Goal: Transaction & Acquisition: Purchase product/service

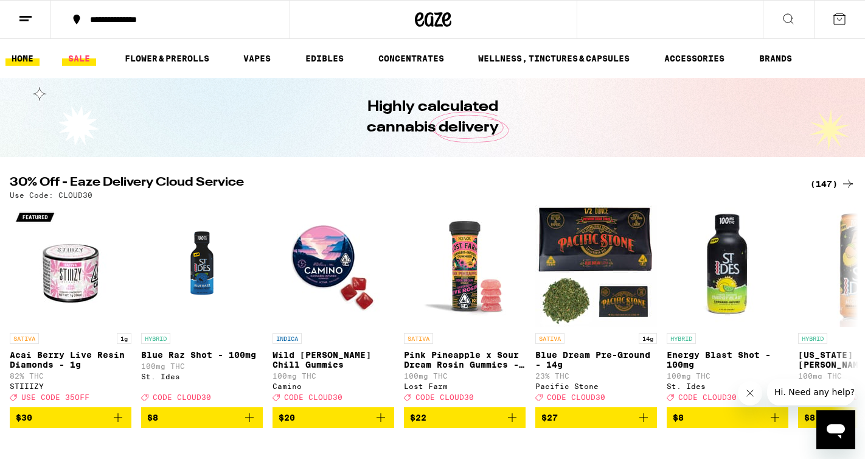
click at [78, 52] on link "SALE" at bounding box center [79, 58] width 34 height 15
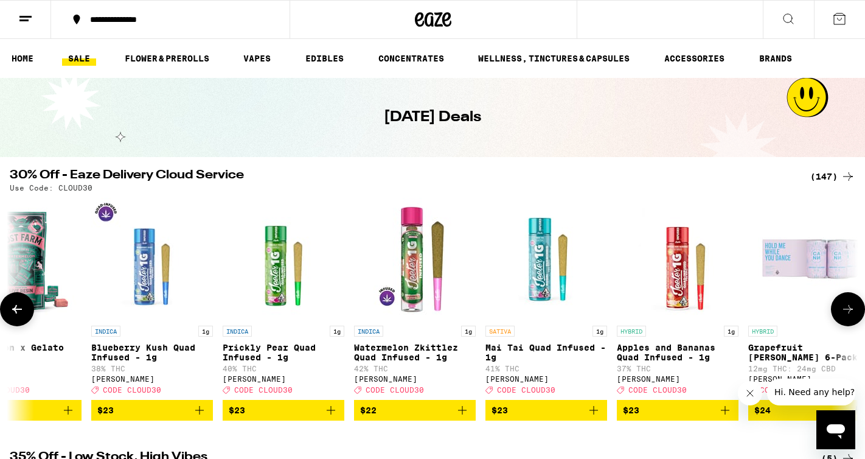
scroll to position [0, 6622]
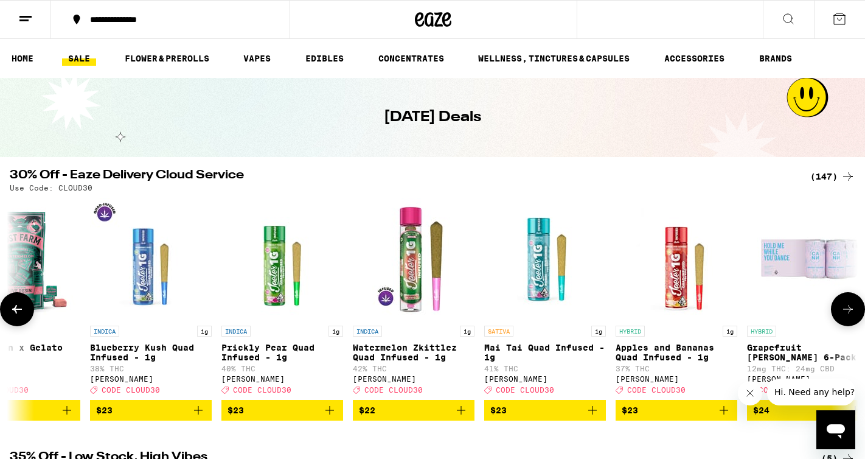
click at [462, 417] on icon "Add to bag" at bounding box center [461, 410] width 15 height 15
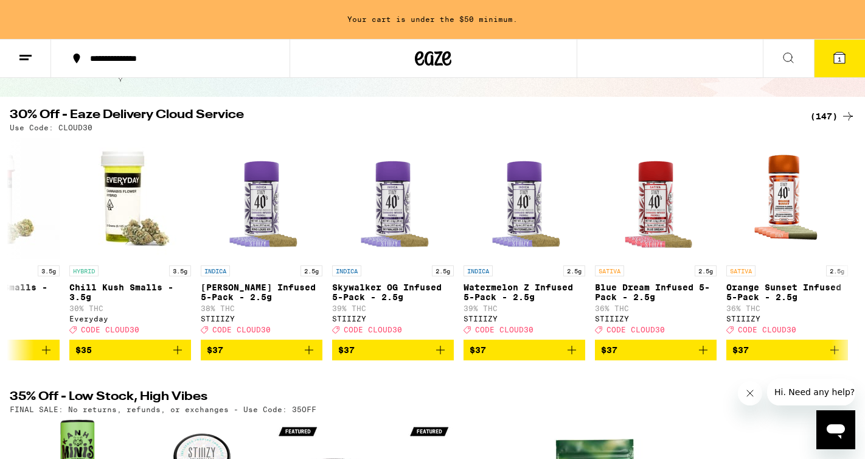
scroll to position [97, 0]
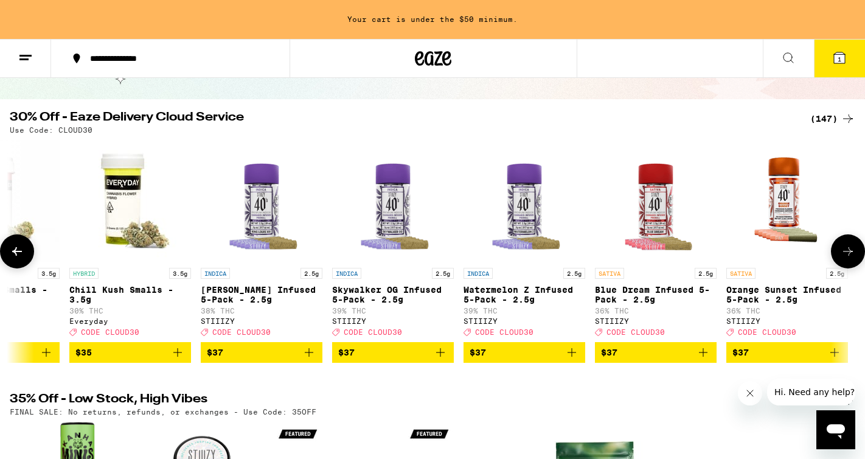
click at [436, 360] on icon "Add to bag" at bounding box center [440, 352] width 15 height 15
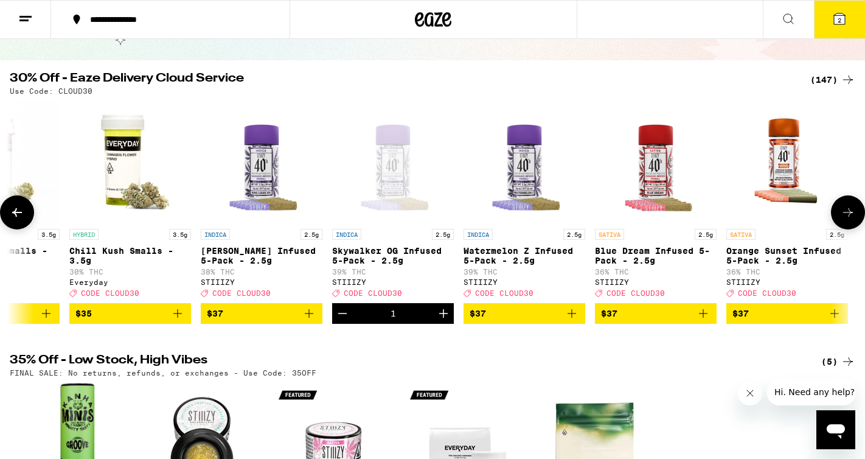
scroll to position [58, 0]
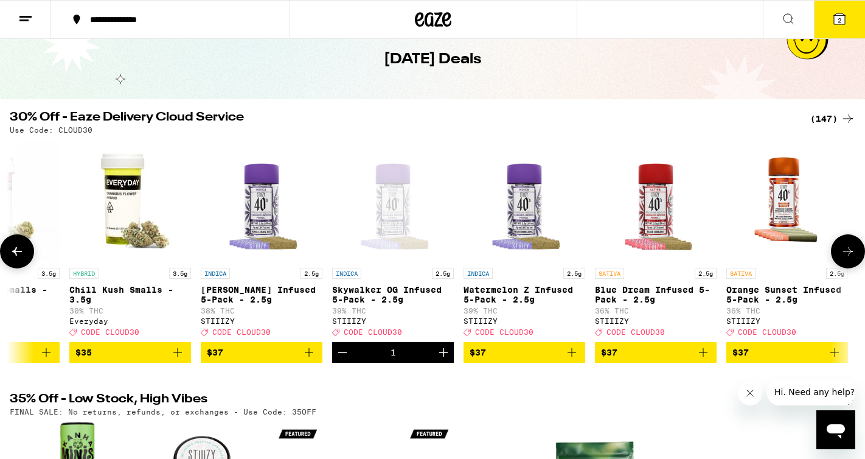
click at [572, 360] on icon "Add to bag" at bounding box center [572, 352] width 15 height 15
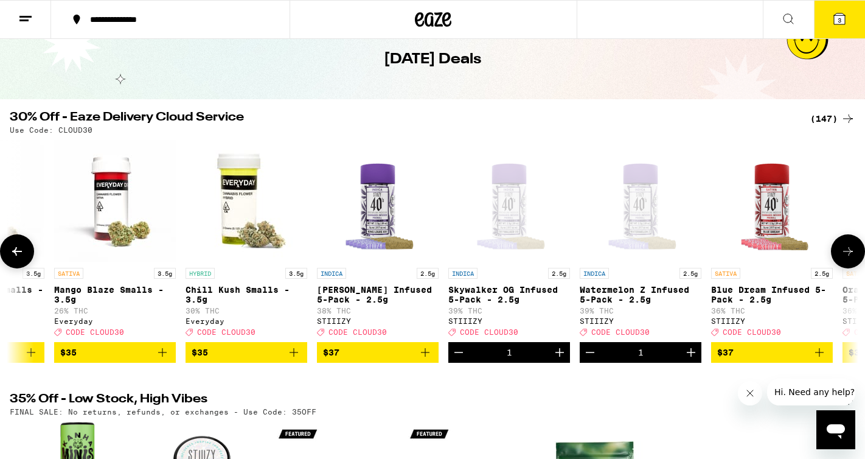
scroll to position [0, 13503]
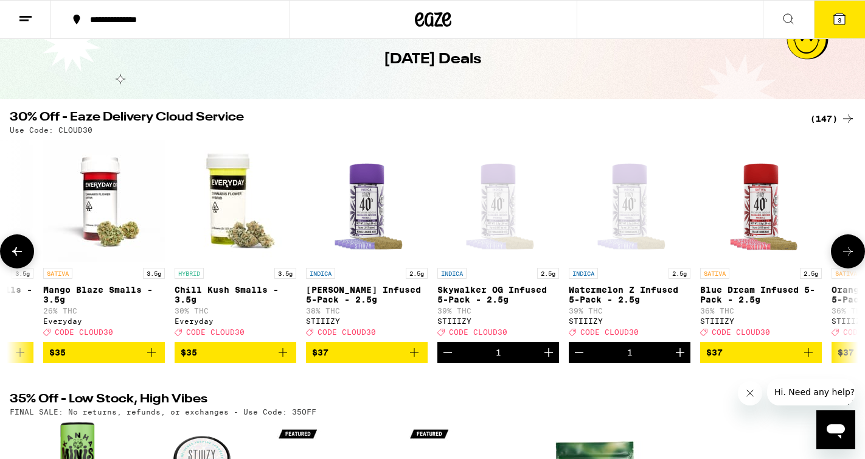
click at [548, 360] on icon "Increment" at bounding box center [549, 352] width 15 height 15
click at [681, 354] on icon "Increment" at bounding box center [680, 352] width 15 height 15
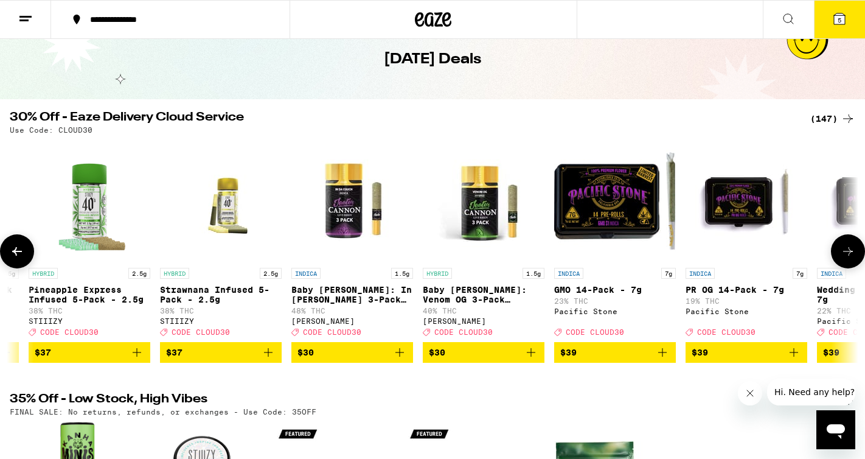
scroll to position [0, 14912]
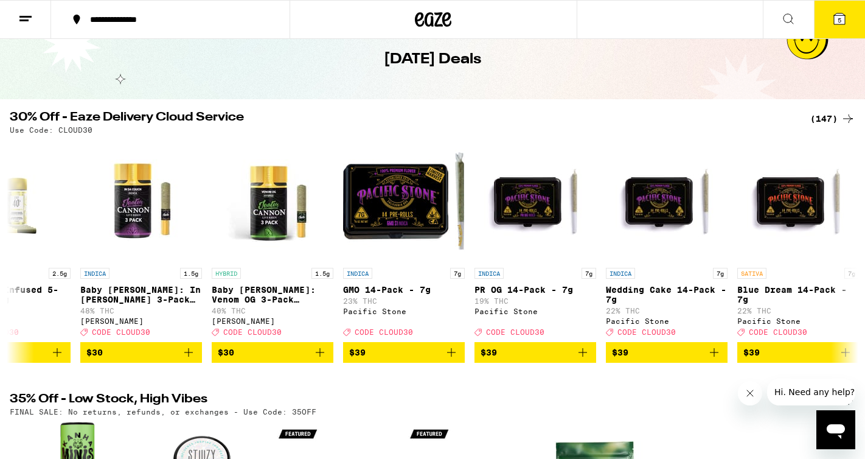
click at [838, 20] on span "5" at bounding box center [840, 19] width 4 height 7
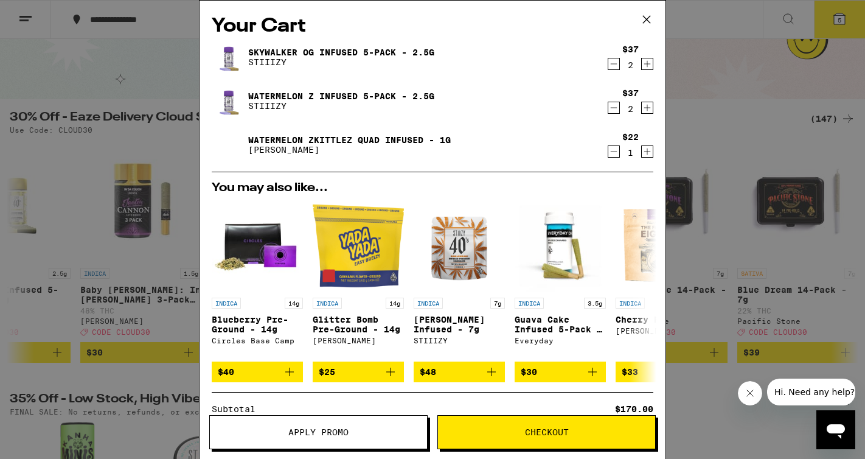
click at [613, 152] on icon "Decrement" at bounding box center [613, 151] width 11 height 15
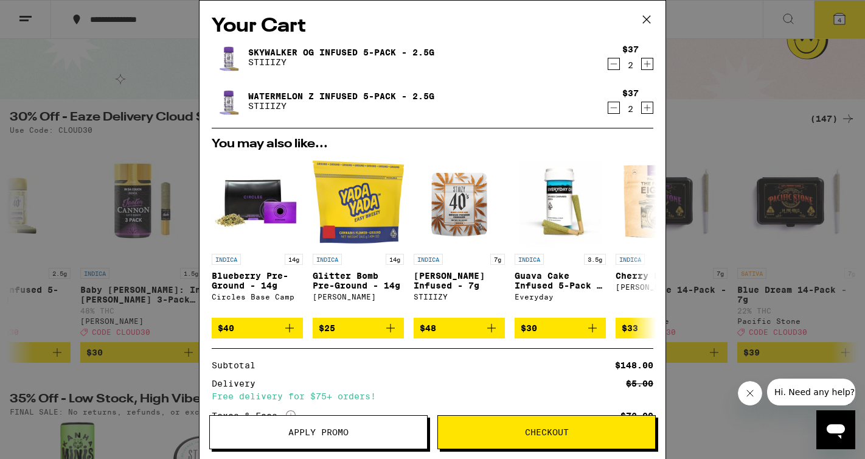
click at [327, 428] on span "Apply Promo" at bounding box center [318, 432] width 60 height 9
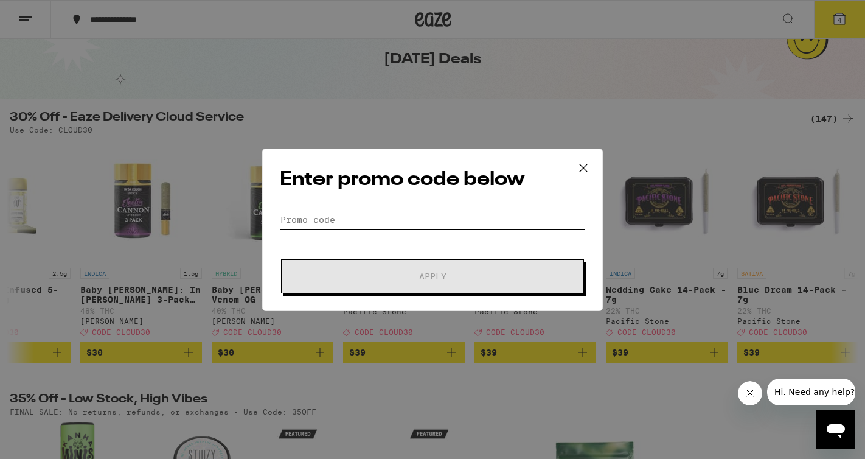
click at [307, 215] on input "Promo Code" at bounding box center [432, 220] width 305 height 18
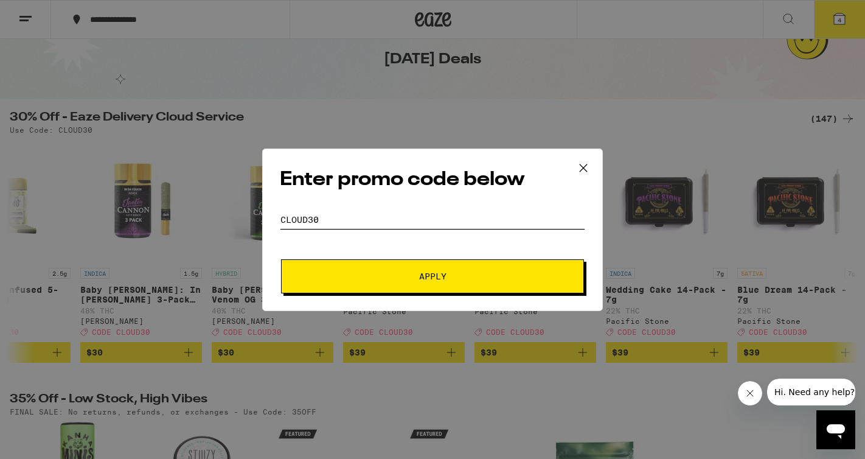
type input "CLOUD30"
click at [363, 283] on button "Apply" at bounding box center [432, 276] width 303 height 34
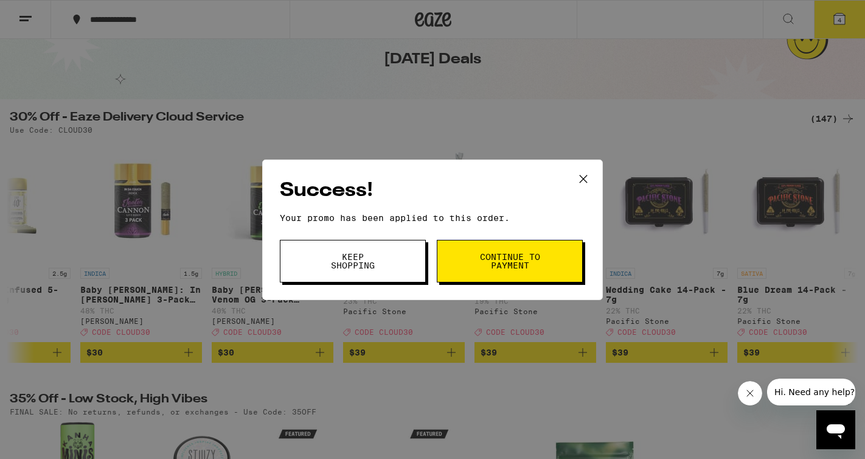
click at [483, 259] on span "Continue to payment" at bounding box center [510, 261] width 62 height 17
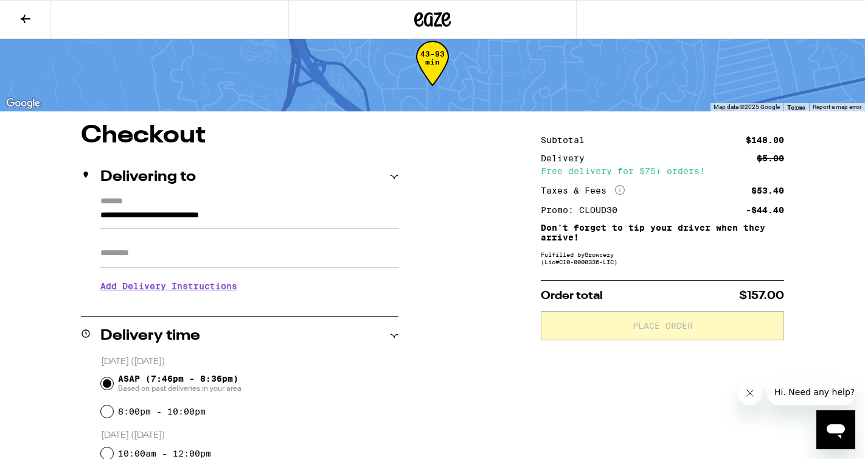
scroll to position [40, 0]
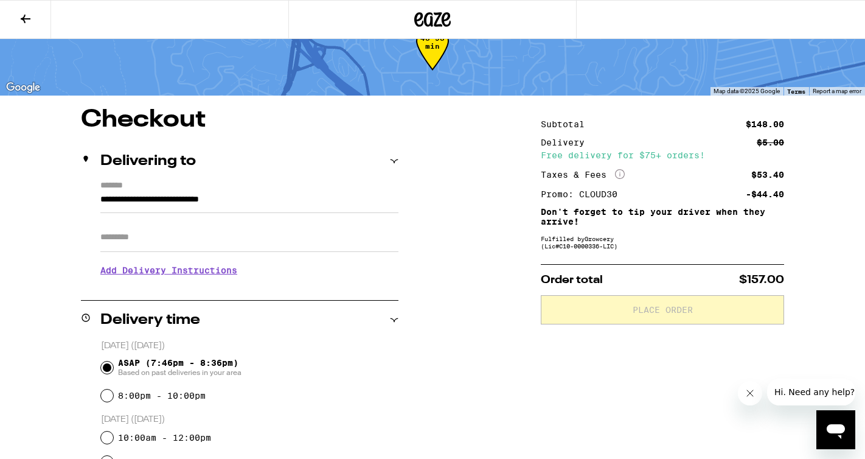
click at [539, 368] on div "**********" at bounding box center [432, 451] width 865 height 686
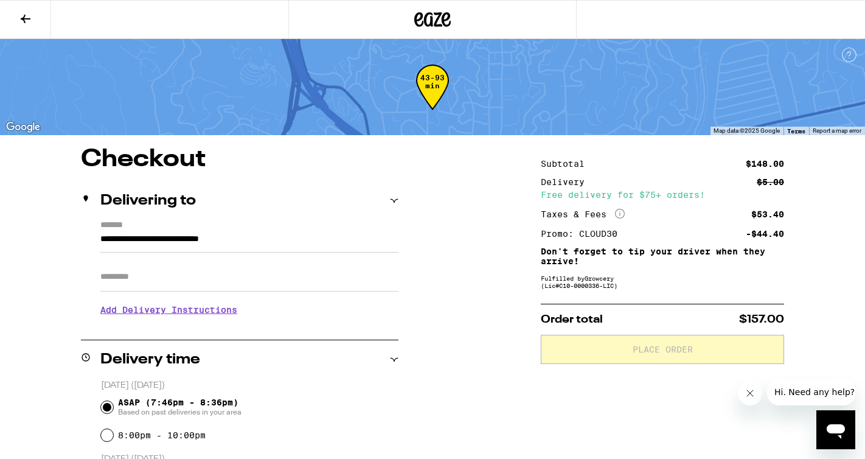
click at [27, 25] on icon at bounding box center [25, 19] width 15 height 15
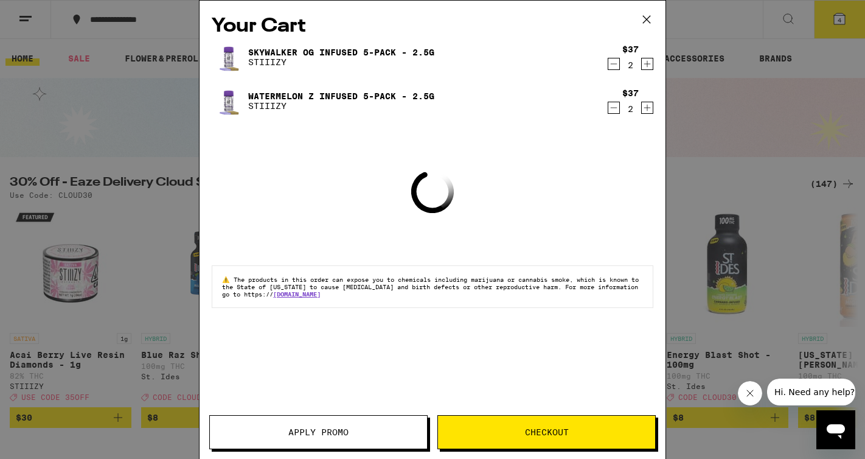
click at [645, 65] on icon "Increment" at bounding box center [647, 64] width 7 height 7
click at [645, 107] on icon "Increment" at bounding box center [647, 107] width 11 height 15
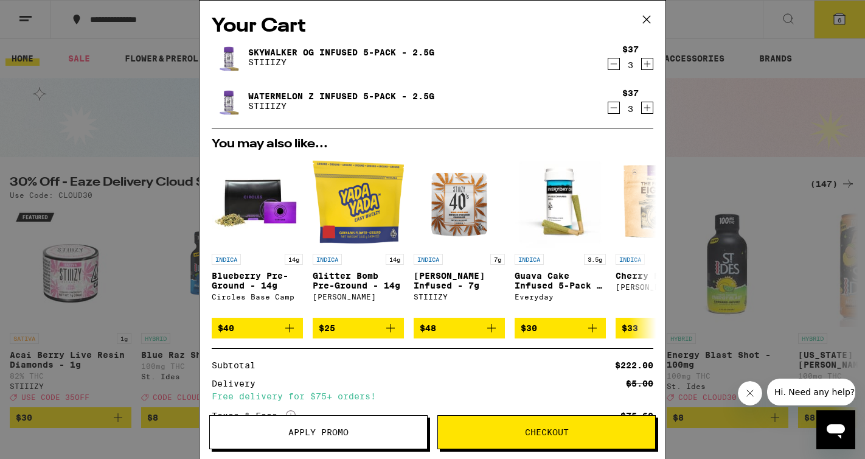
click at [310, 431] on span "Apply Promo" at bounding box center [318, 432] width 60 height 9
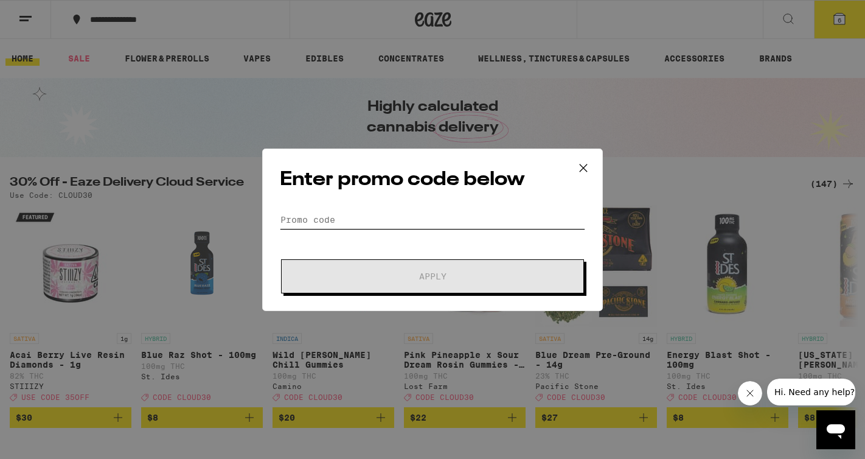
click at [322, 218] on input "Promo Code" at bounding box center [432, 220] width 305 height 18
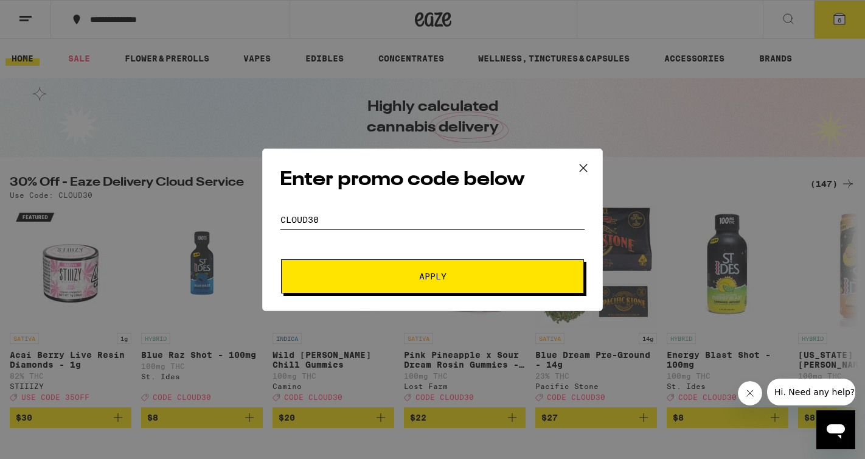
type input "CLOUD30"
click at [369, 272] on span "Apply" at bounding box center [432, 276] width 219 height 9
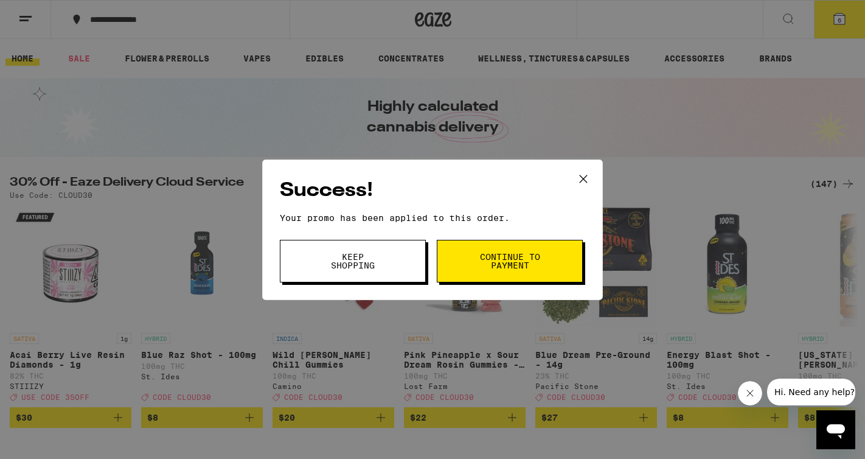
click at [506, 257] on span "Continue to payment" at bounding box center [510, 261] width 62 height 17
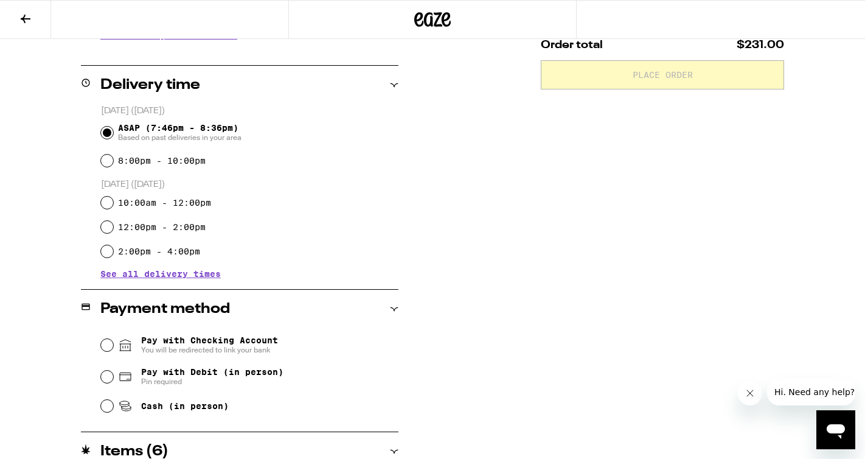
scroll to position [280, 0]
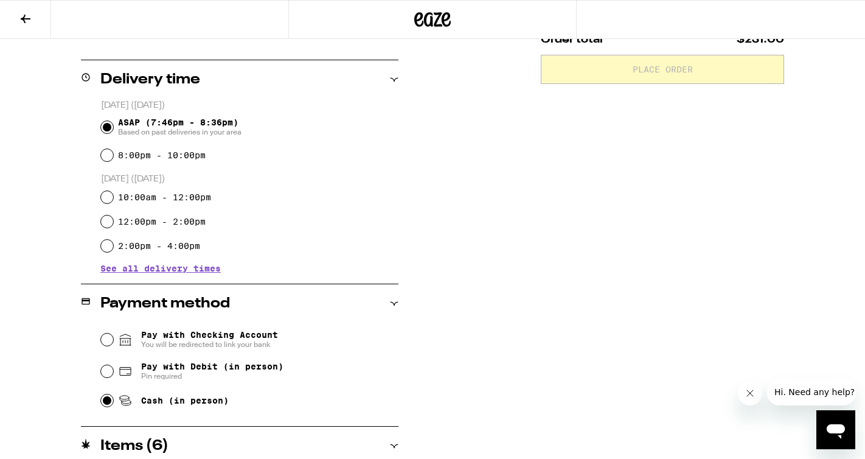
click at [106, 403] on input "Cash (in person)" at bounding box center [107, 400] width 12 height 12
radio input "true"
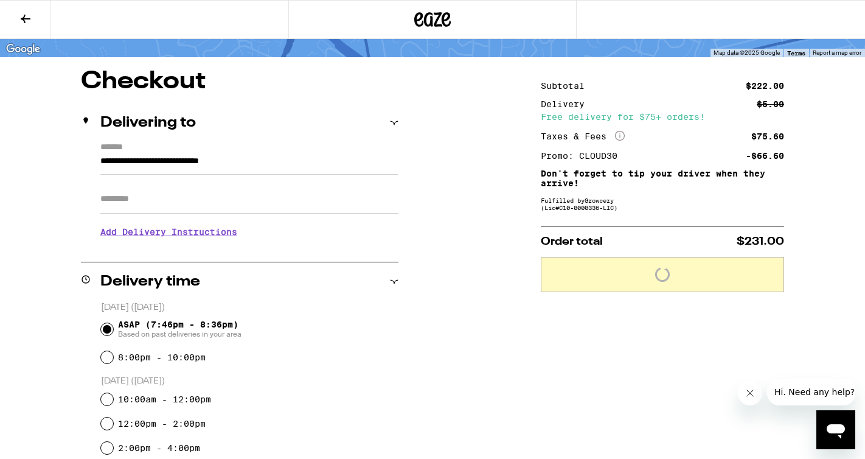
scroll to position [0, 0]
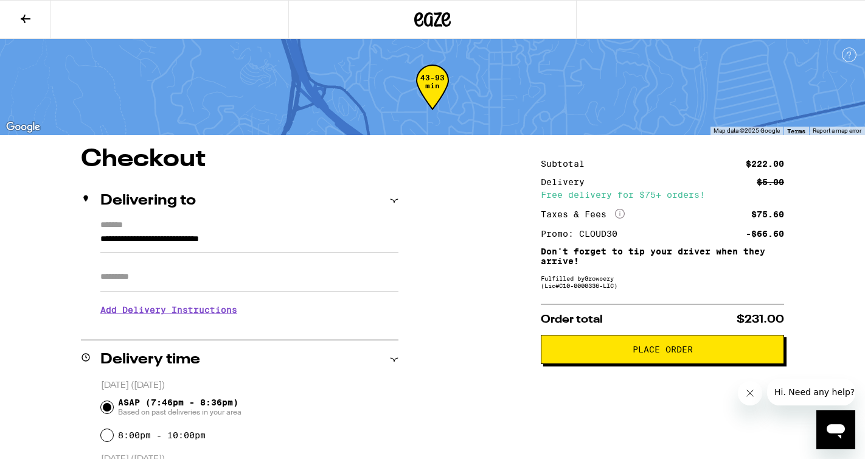
click at [644, 335] on div "Order total $231.00 Place Order" at bounding box center [662, 334] width 243 height 60
click at [646, 346] on button "Place Order" at bounding box center [662, 349] width 243 height 29
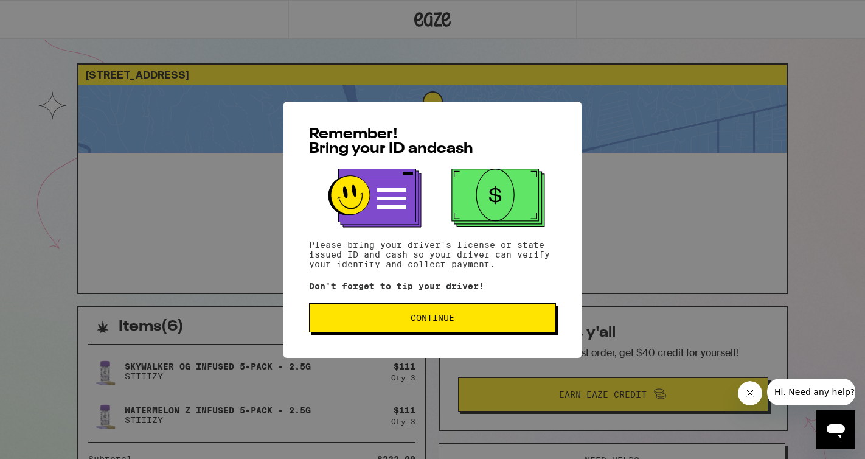
click at [418, 320] on span "Continue" at bounding box center [433, 317] width 44 height 9
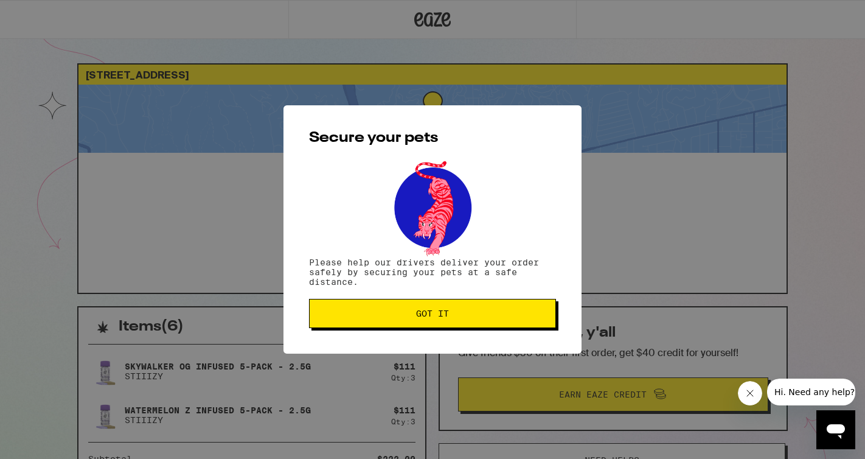
click at [439, 316] on span "Got it" at bounding box center [432, 313] width 33 height 9
